Goal: Use online tool/utility

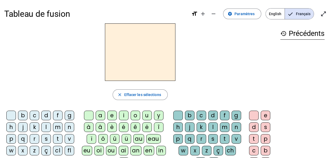
click at [60, 138] on div "t" at bounding box center [58, 139] width 10 height 10
click at [103, 116] on div "a" at bounding box center [101, 115] width 10 height 10
click at [202, 116] on div "c" at bounding box center [202, 115] width 10 height 10
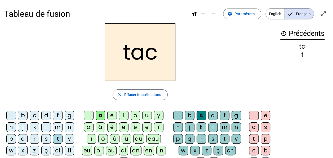
click at [179, 115] on div at bounding box center [179, 115] width 10 height 10
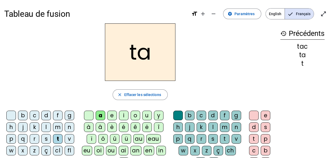
click at [115, 115] on div "e" at bounding box center [112, 115] width 10 height 10
click at [26, 129] on div "j" at bounding box center [23, 127] width 10 height 10
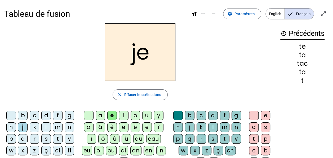
click at [48, 116] on div "d" at bounding box center [46, 115] width 10 height 10
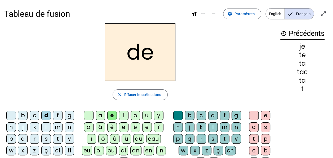
click at [58, 128] on div "m" at bounding box center [58, 127] width 10 height 10
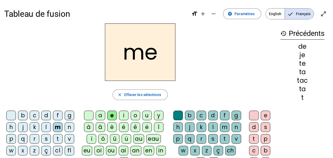
click at [102, 116] on div "a" at bounding box center [101, 115] width 10 height 10
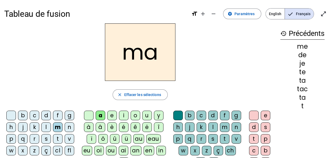
click at [48, 127] on div "l" at bounding box center [46, 127] width 10 height 10
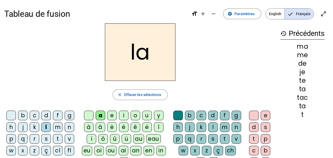
click at [201, 119] on div "c" at bounding box center [202, 115] width 10 height 10
